Goal: Information Seeking & Learning: Understand process/instructions

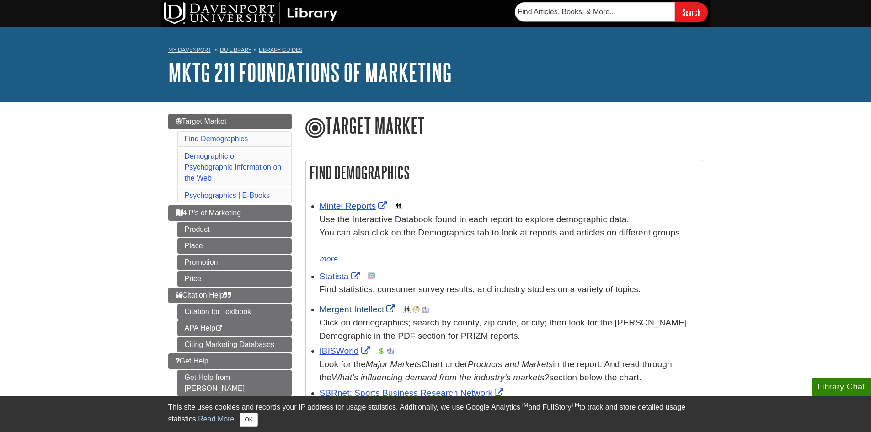
scroll to position [46, 0]
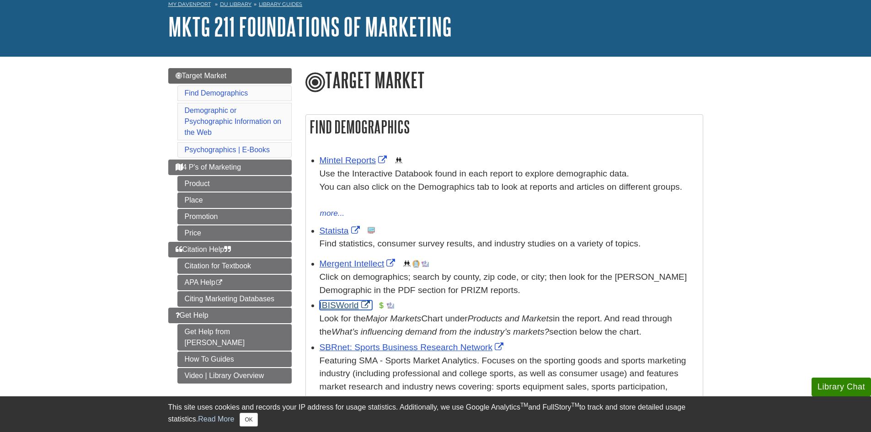
click at [336, 305] on link "IBISWorld" at bounding box center [345, 305] width 53 height 10
click at [245, 351] on link "How To Guides" at bounding box center [234, 359] width 114 height 16
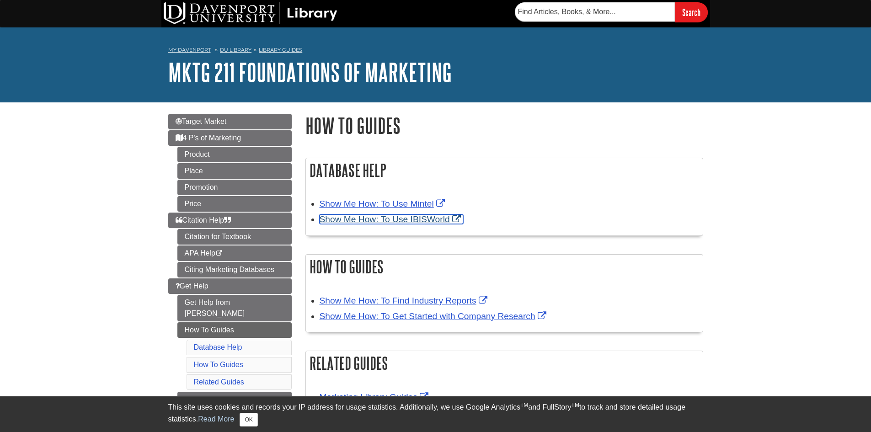
click at [383, 223] on link "Show Me How: To Use IBISWorld" at bounding box center [391, 219] width 144 height 10
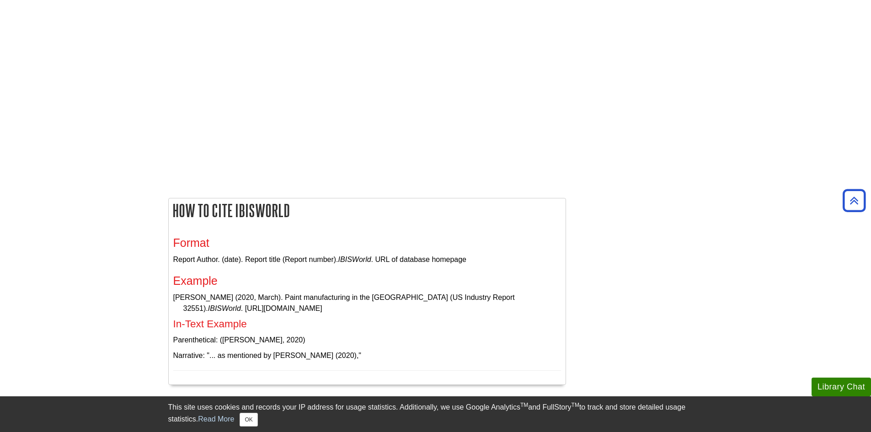
scroll to position [1200, 0]
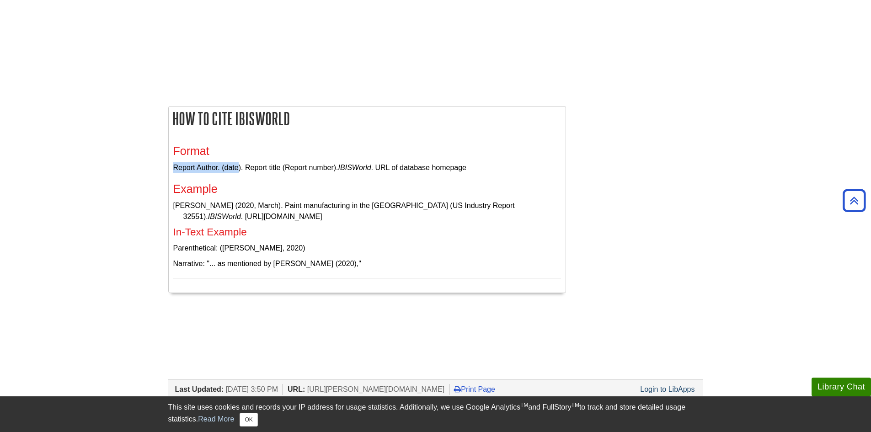
drag, startPoint x: 173, startPoint y: 166, endPoint x: 239, endPoint y: 165, distance: 66.8
click at [239, 165] on p "Report Author. (date). Report title (Report number). IBISWorld . URL of databas…" at bounding box center [367, 167] width 388 height 11
click at [260, 184] on h3 "Example" at bounding box center [367, 188] width 388 height 13
drag, startPoint x: 172, startPoint y: 166, endPoint x: 481, endPoint y: 169, distance: 309.0
click at [481, 169] on div "Format Report Author. (date). Report title (Report number). IBISWorld . URL of …" at bounding box center [367, 212] width 397 height 162
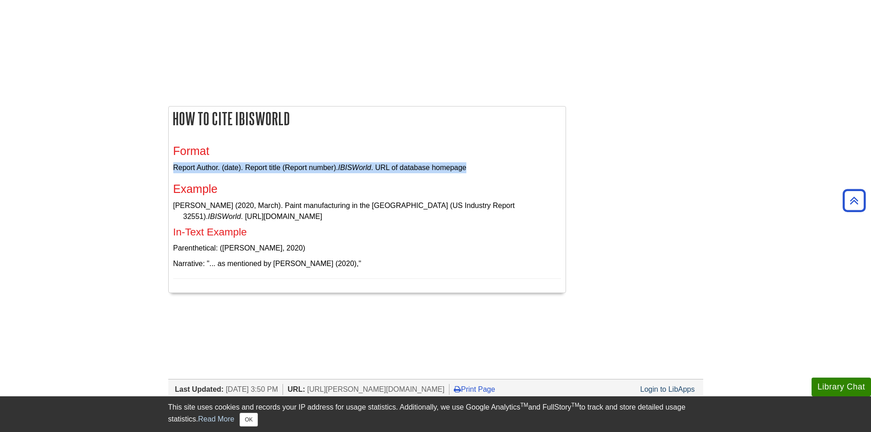
copy p "Report Author. (date). Report title (Report number). IBISWorld . URL of databas…"
drag, startPoint x: 179, startPoint y: 215, endPoint x: 271, endPoint y: 214, distance: 92.3
click at [271, 214] on p "[PERSON_NAME] (2020, March). Paint manufacturing in the [GEOGRAPHIC_DATA] (US I…" at bounding box center [367, 211] width 388 height 22
copy p "[URL][DOMAIN_NAME]"
click at [261, 264] on p "Narrative: "... as mentioned by [PERSON_NAME] (2020),"" at bounding box center [367, 263] width 388 height 11
